Goal: Information Seeking & Learning: Learn about a topic

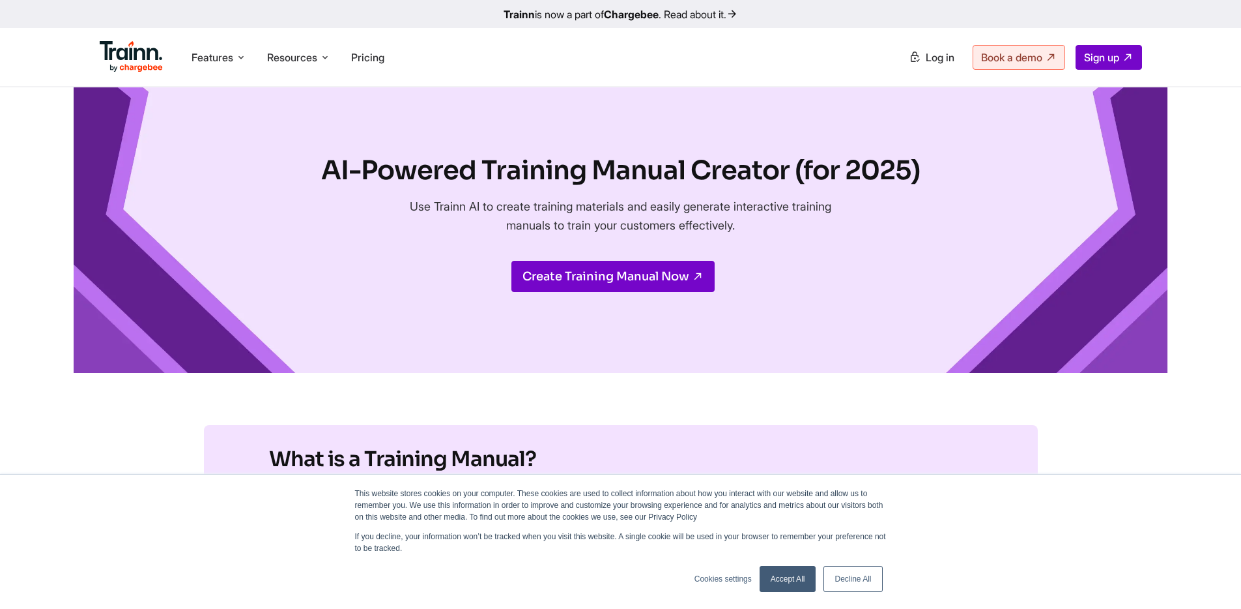
click at [756, 164] on h1 "AI-Powered Training Manual Creator (for 2025)" at bounding box center [620, 170] width 599 height 36
drag, startPoint x: 0, startPoint y: 0, endPoint x: 470, endPoint y: 188, distance: 506.5
click at [470, 188] on h1 "AI-Powered Training Manual Creator (for 2025)" at bounding box center [620, 170] width 599 height 36
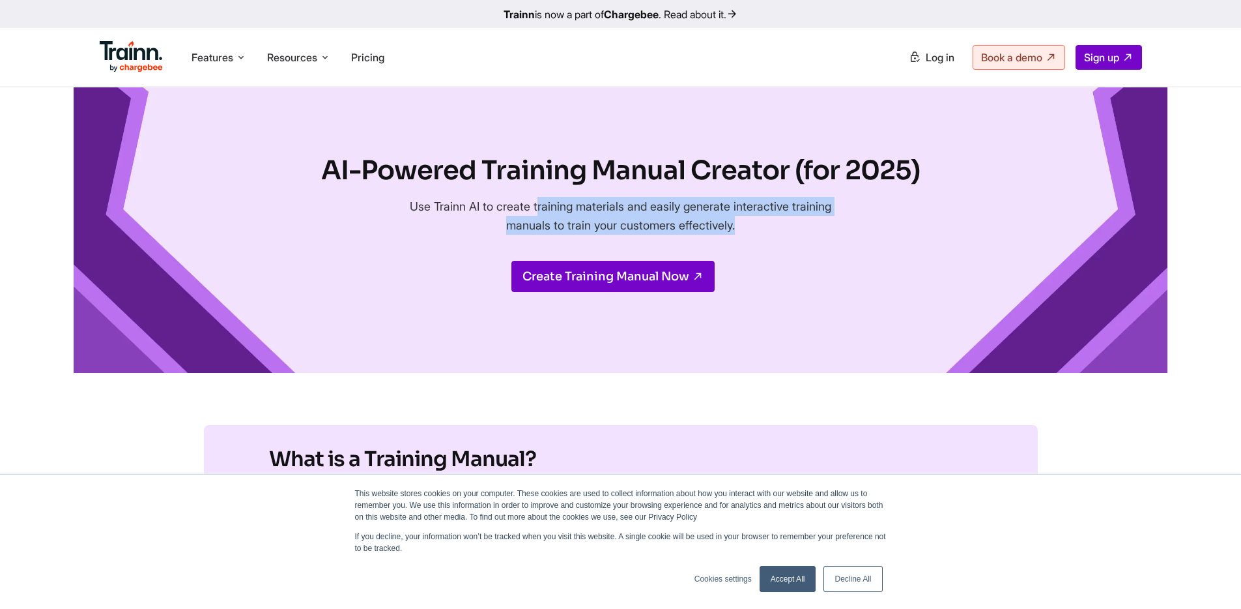
drag, startPoint x: 448, startPoint y: 201, endPoint x: 767, endPoint y: 240, distance: 321.6
click at [767, 240] on div "AI-Powered Training Manual Creator (for 2025) Use Trainn AI to create training …" at bounding box center [620, 229] width 599 height 155
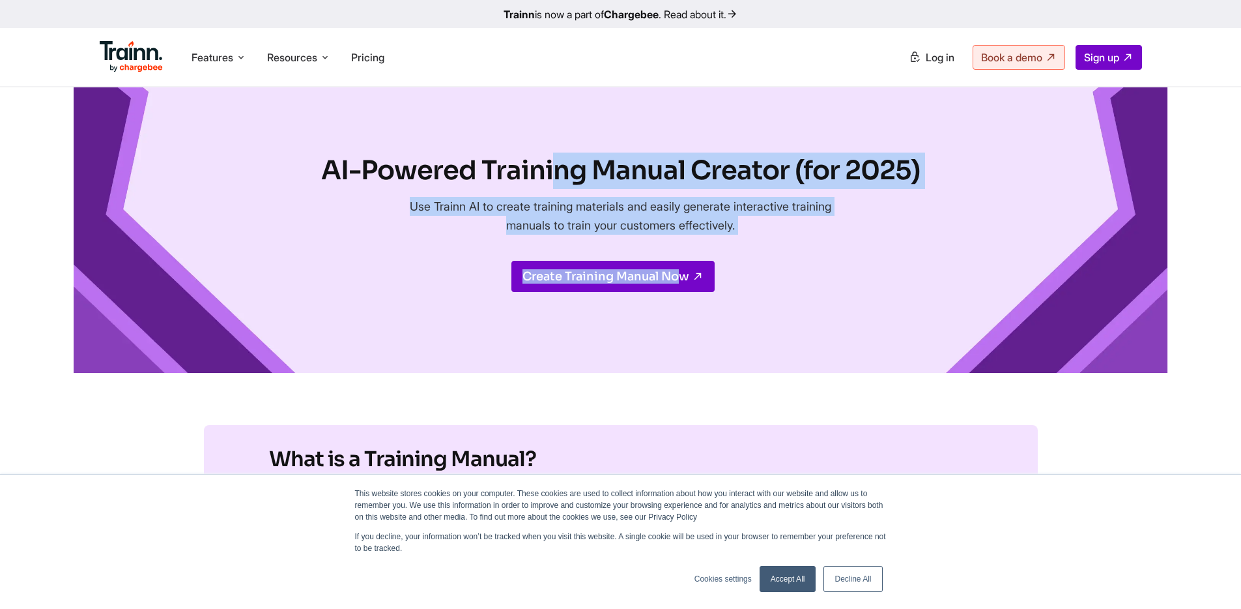
drag, startPoint x: 767, startPoint y: 240, endPoint x: 485, endPoint y: 142, distance: 298.6
click at [485, 142] on div "AI-Powered Training Manual Creator (for 2025) Use Trainn AI to create training …" at bounding box center [621, 229] width 1095 height 285
drag, startPoint x: 485, startPoint y: 142, endPoint x: 745, endPoint y: 224, distance: 273.2
click at [745, 224] on div "AI-Powered Training Manual Creator (for 2025) Use Trainn AI to create training …" at bounding box center [621, 229] width 1095 height 285
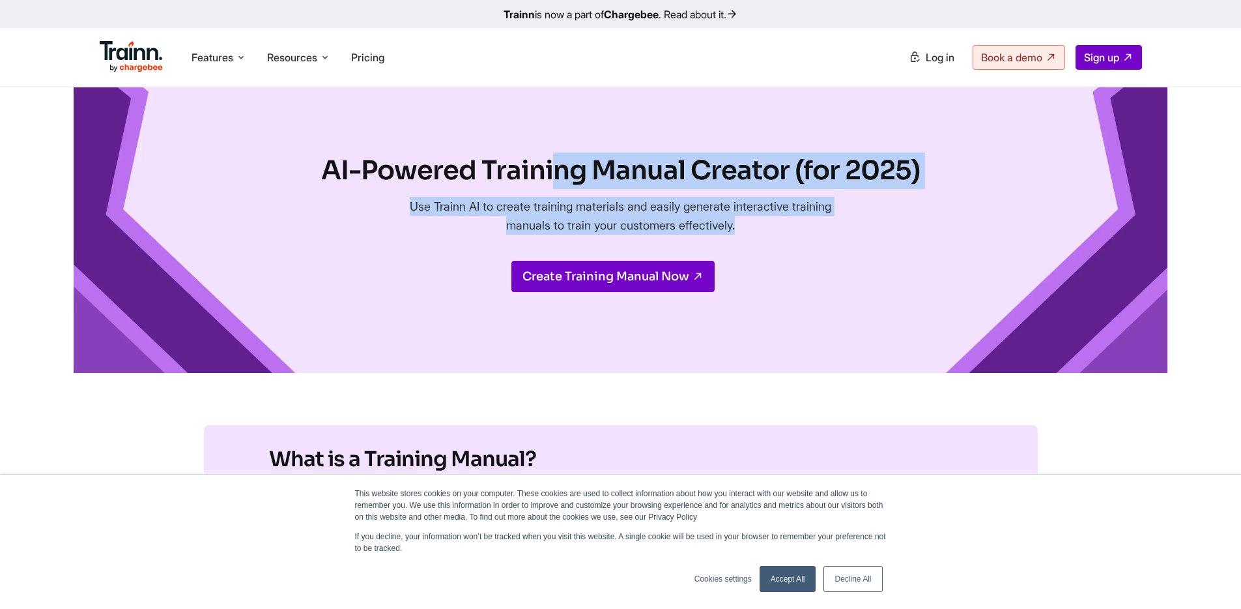
click at [745, 224] on p "Use Trainn AI to create training materials and easily generate interactive trai…" at bounding box center [621, 216] width 437 height 38
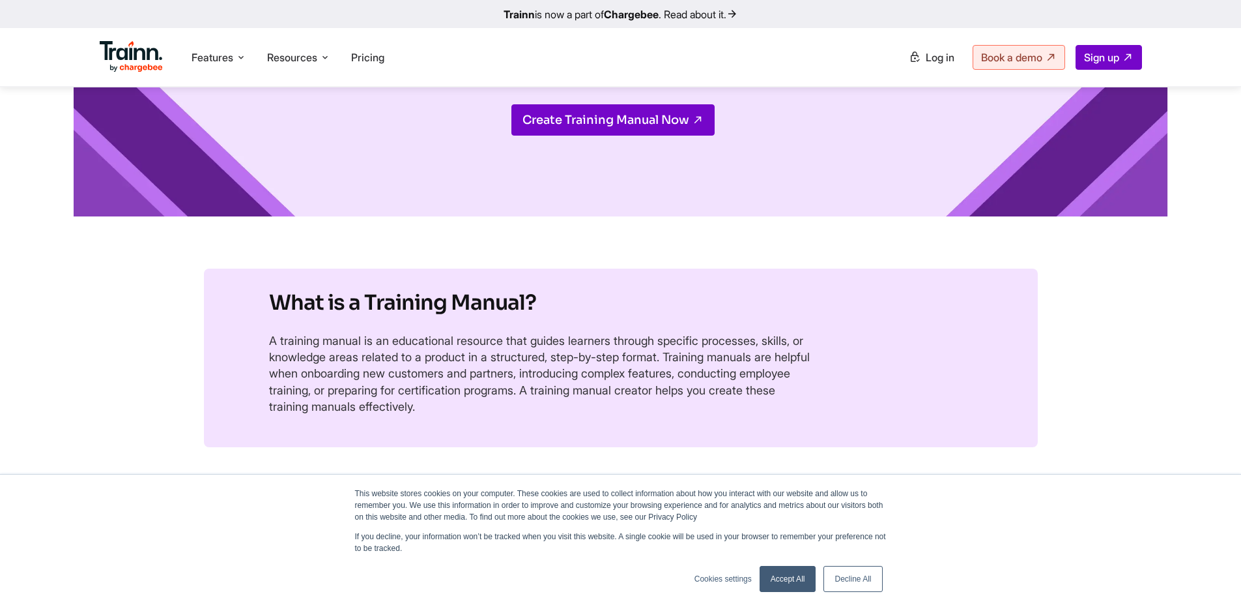
scroll to position [257, 0]
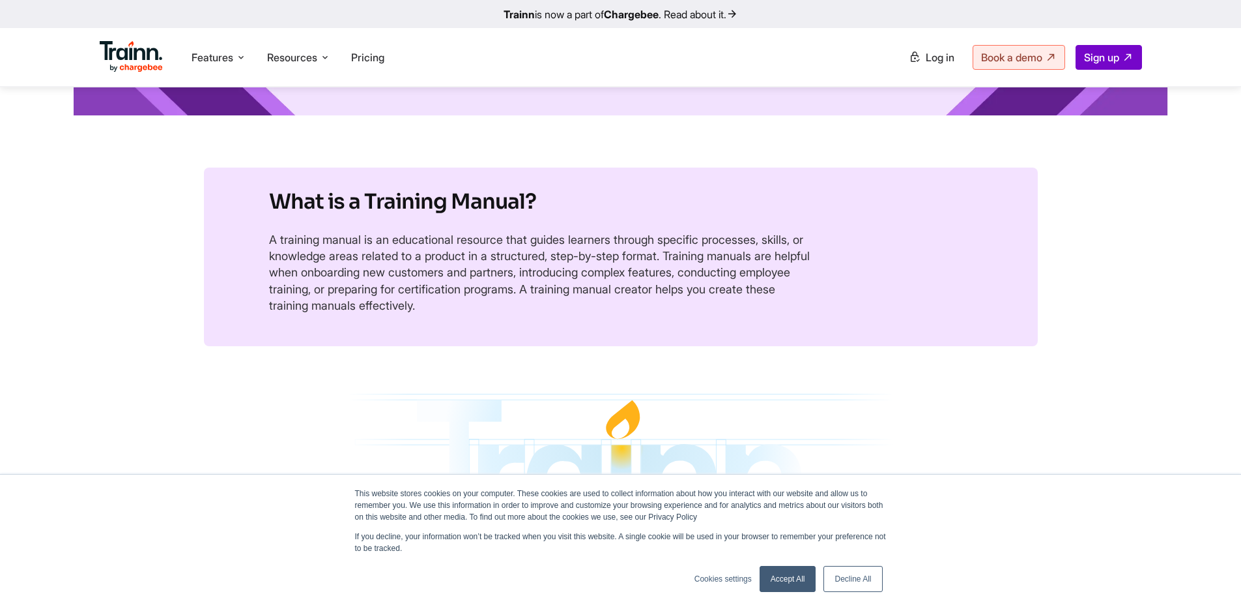
drag, startPoint x: 261, startPoint y: 214, endPoint x: 597, endPoint y: 312, distance: 350.1
click at [597, 312] on section "What is a Training Manual? A training manual is an educational resource that gu…" at bounding box center [621, 256] width 834 height 179
click at [597, 312] on p "A training manual is an educational resource that guides learners through speci…" at bounding box center [542, 272] width 547 height 82
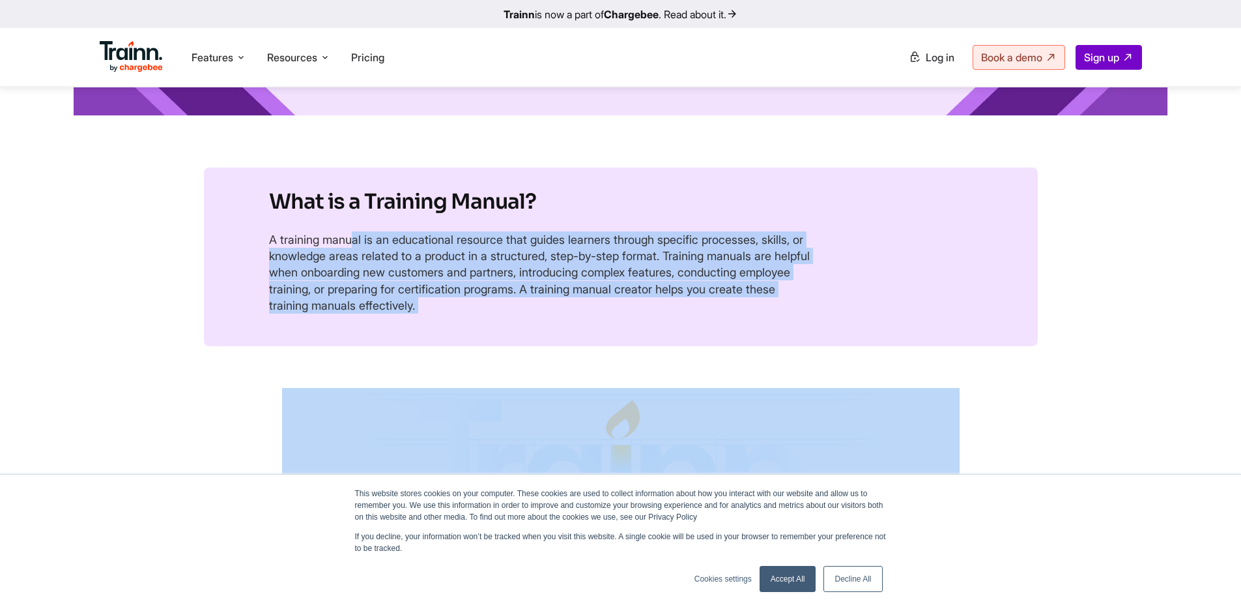
drag, startPoint x: 597, startPoint y: 312, endPoint x: 244, endPoint y: 240, distance: 361.1
click at [244, 240] on section "What is a Training Manual? A training manual is an educational resource that gu…" at bounding box center [621, 256] width 834 height 179
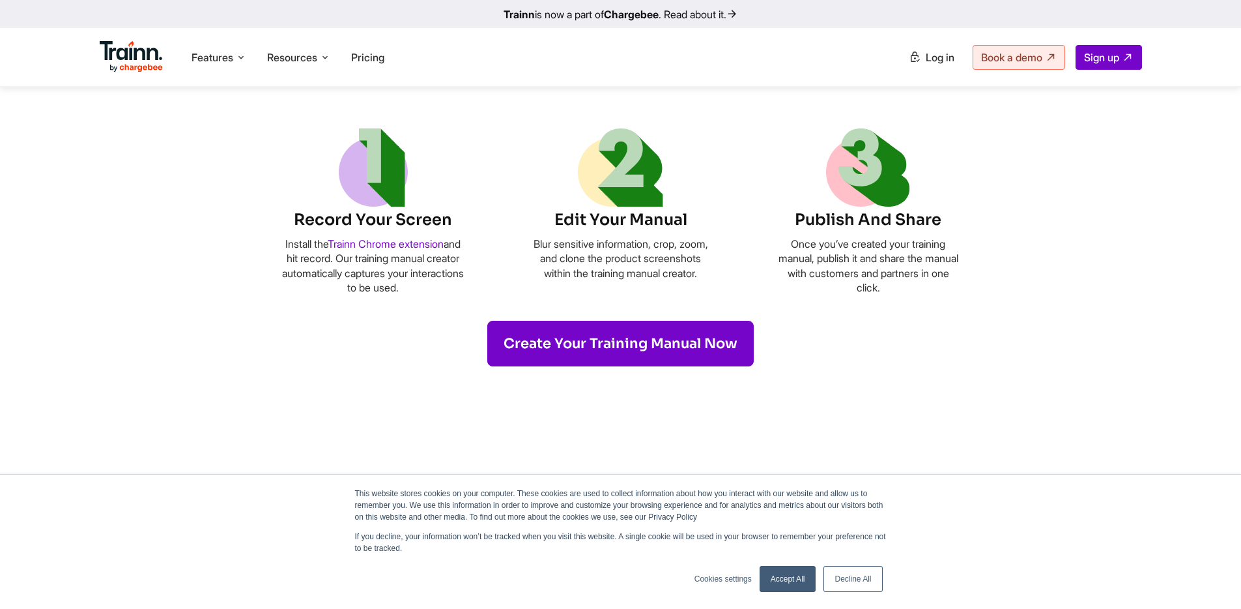
scroll to position [672, 0]
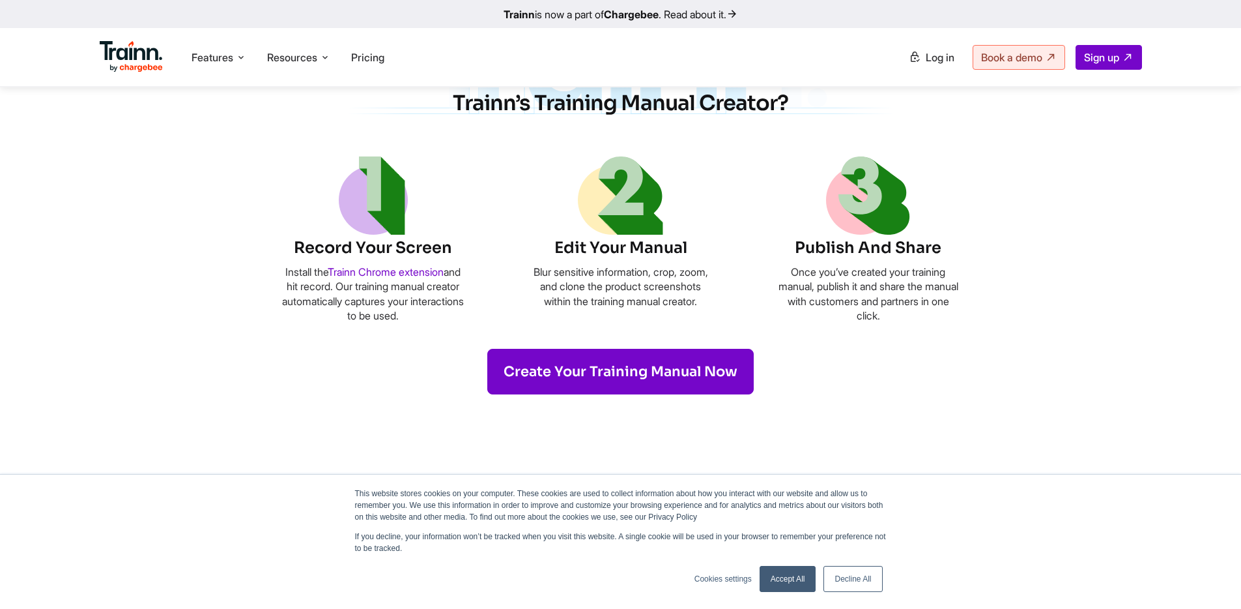
drag, startPoint x: 292, startPoint y: 253, endPoint x: 500, endPoint y: 318, distance: 217.6
click at [500, 318] on ul "Record Your Screen Install the Trainn Chrome extension and hit record. Our trai…" at bounding box center [621, 239] width 678 height 167
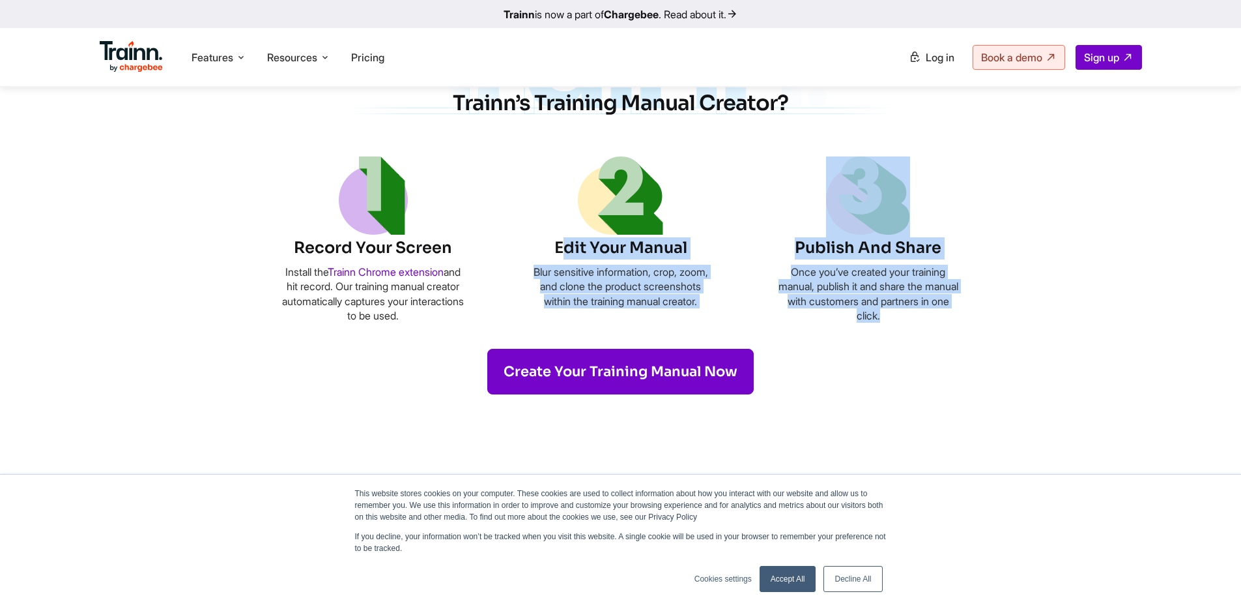
drag, startPoint x: 702, startPoint y: 328, endPoint x: 560, endPoint y: 240, distance: 167.4
click at [560, 240] on section "How to Create a Training Manual in 5 Minutes with Trainn’s Training Manual Crea…" at bounding box center [621, 184] width 834 height 422
click at [560, 240] on h6 "Edit Your Manual" at bounding box center [621, 248] width 182 height 22
drag, startPoint x: 560, startPoint y: 240, endPoint x: 739, endPoint y: 341, distance: 206.0
click at [738, 341] on section "How to Create a Training Manual in 5 Minutes with Trainn’s Training Manual Crea…" at bounding box center [621, 184] width 834 height 422
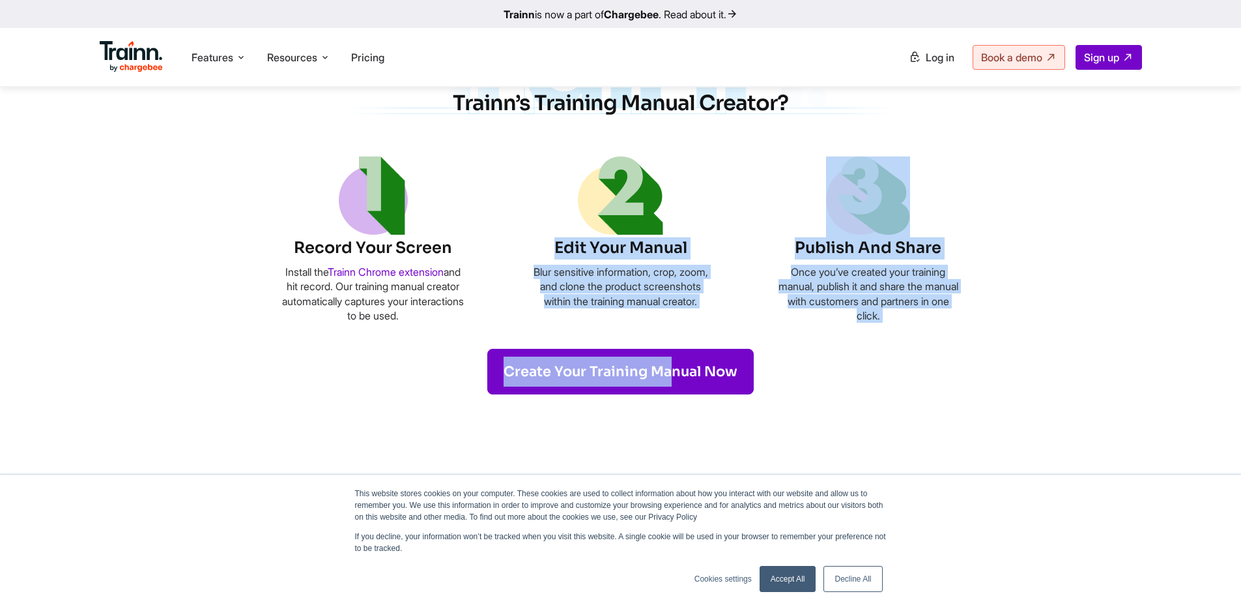
click at [865, 337] on section "How to Create a Training Manual in 5 Minutes with Trainn’s Training Manual Crea…" at bounding box center [621, 184] width 834 height 422
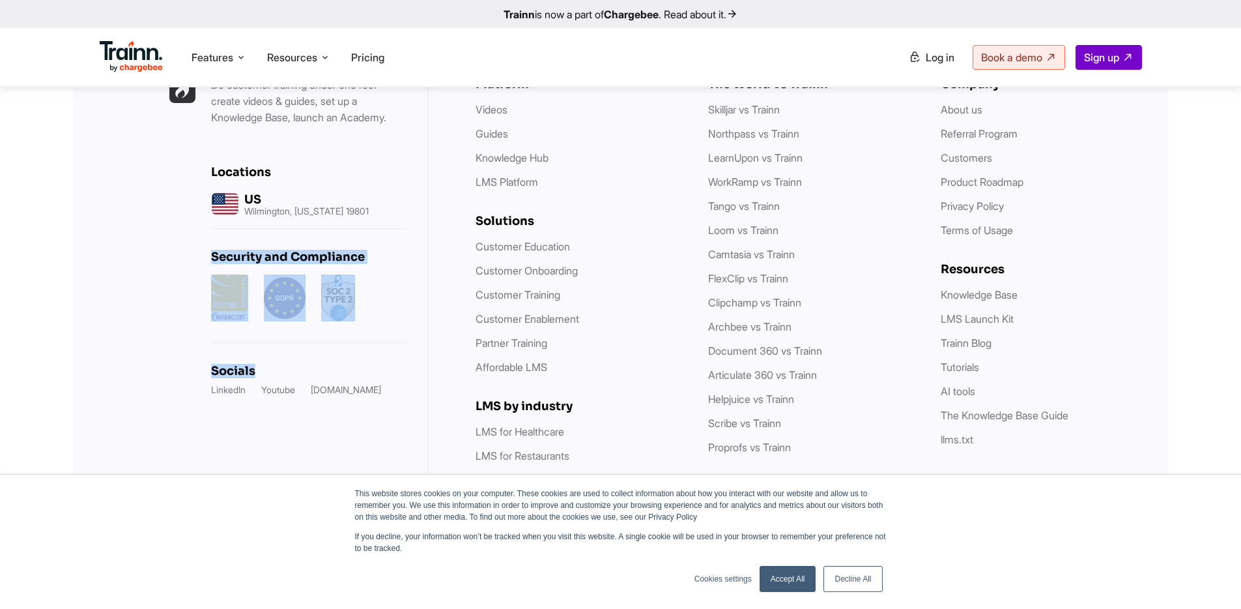
scroll to position [3700, 0]
drag, startPoint x: 200, startPoint y: 271, endPoint x: 412, endPoint y: 391, distance: 243.3
click at [412, 391] on div "Do customer training under one roof — create videos & guides, set up a Knowledg…" at bounding box center [251, 318] width 355 height 577
drag, startPoint x: 412, startPoint y: 391, endPoint x: 367, endPoint y: 185, distance: 210.7
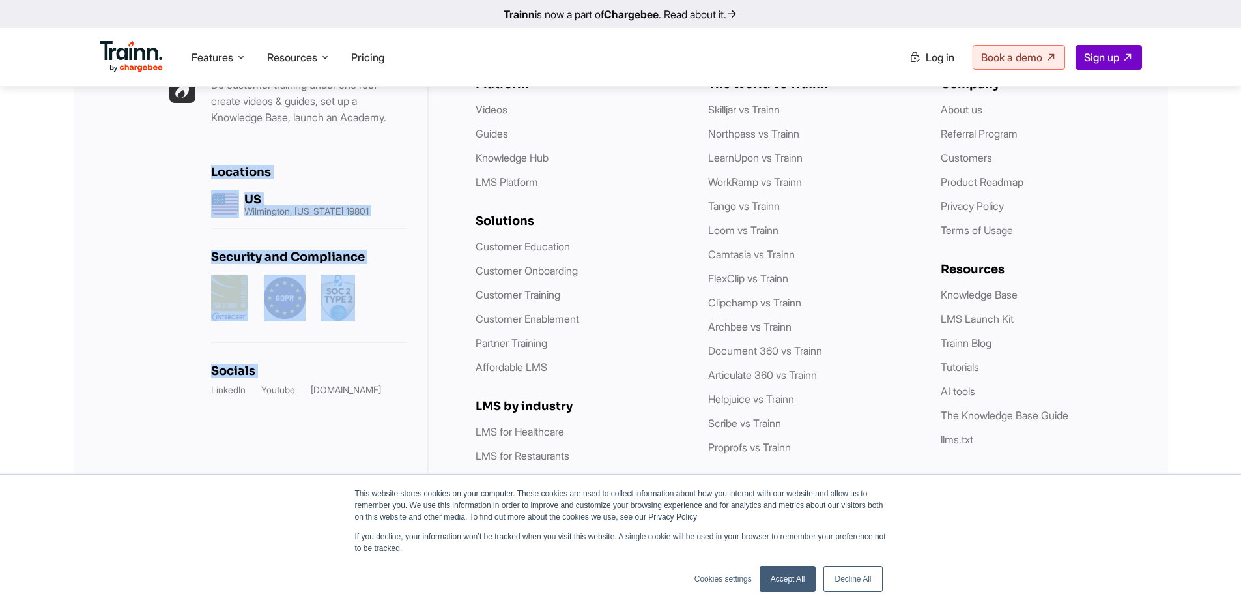
click at [367, 185] on div "Do customer training under one roof — create videos & guides, set up a Knowledg…" at bounding box center [251, 318] width 355 height 577
click at [367, 185] on div "Do customer training under one roof — create videos & guides, set up a Knowledg…" at bounding box center [308, 236] width 195 height 319
drag, startPoint x: 367, startPoint y: 185, endPoint x: 399, endPoint y: 433, distance: 250.4
click at [399, 433] on div "Do customer training under one roof — create videos & guides, set up a Knowledg…" at bounding box center [251, 318] width 355 height 577
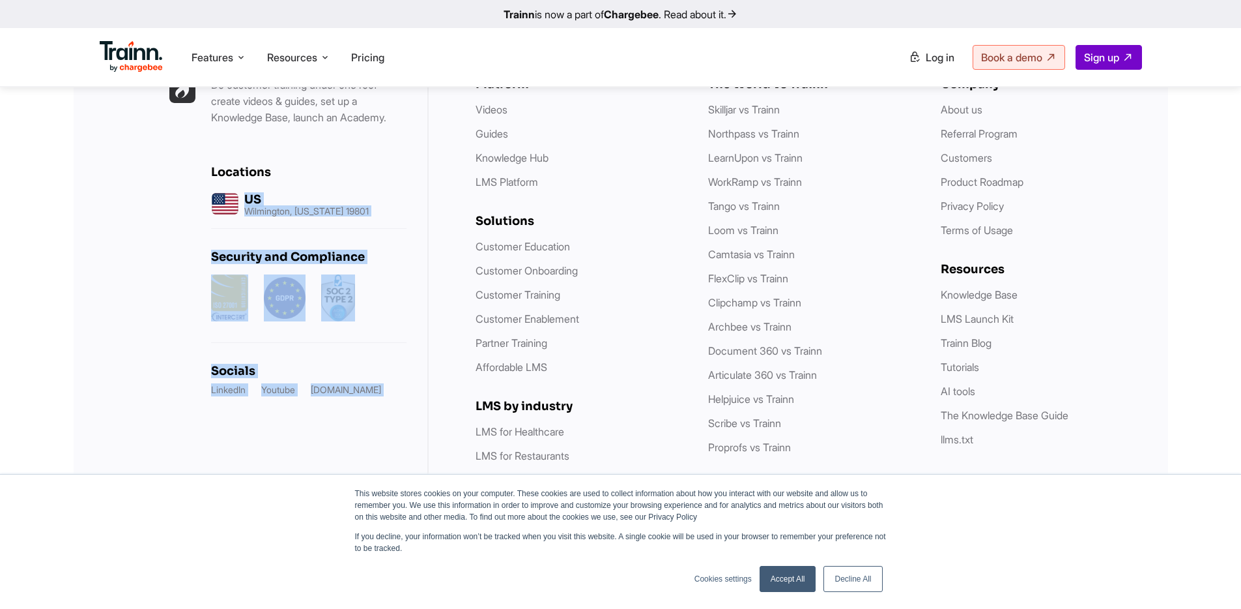
drag, startPoint x: 399, startPoint y: 433, endPoint x: 376, endPoint y: 212, distance: 222.8
click at [376, 212] on div "Do customer training under one roof — create videos & guides, set up a Knowledg…" at bounding box center [251, 318] width 355 height 577
click at [376, 212] on div "US Wilmington, [US_STATE] 19801" at bounding box center [308, 204] width 195 height 28
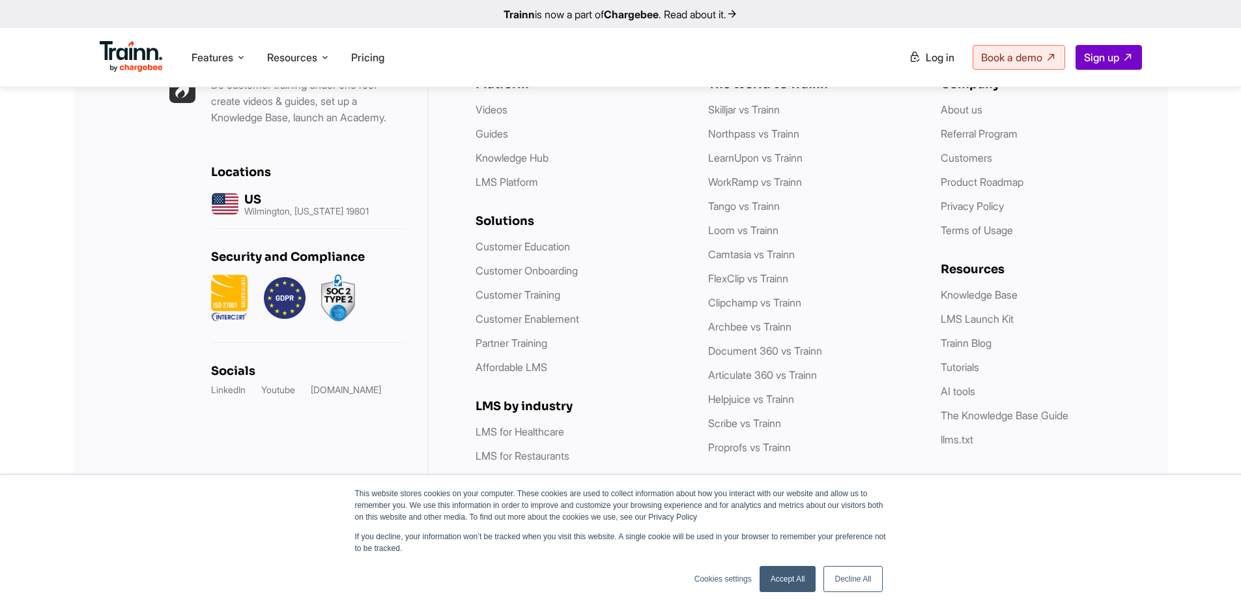
click at [236, 396] on link "LinkedIn" at bounding box center [228, 389] width 35 height 13
